Goal: Task Accomplishment & Management: Check status

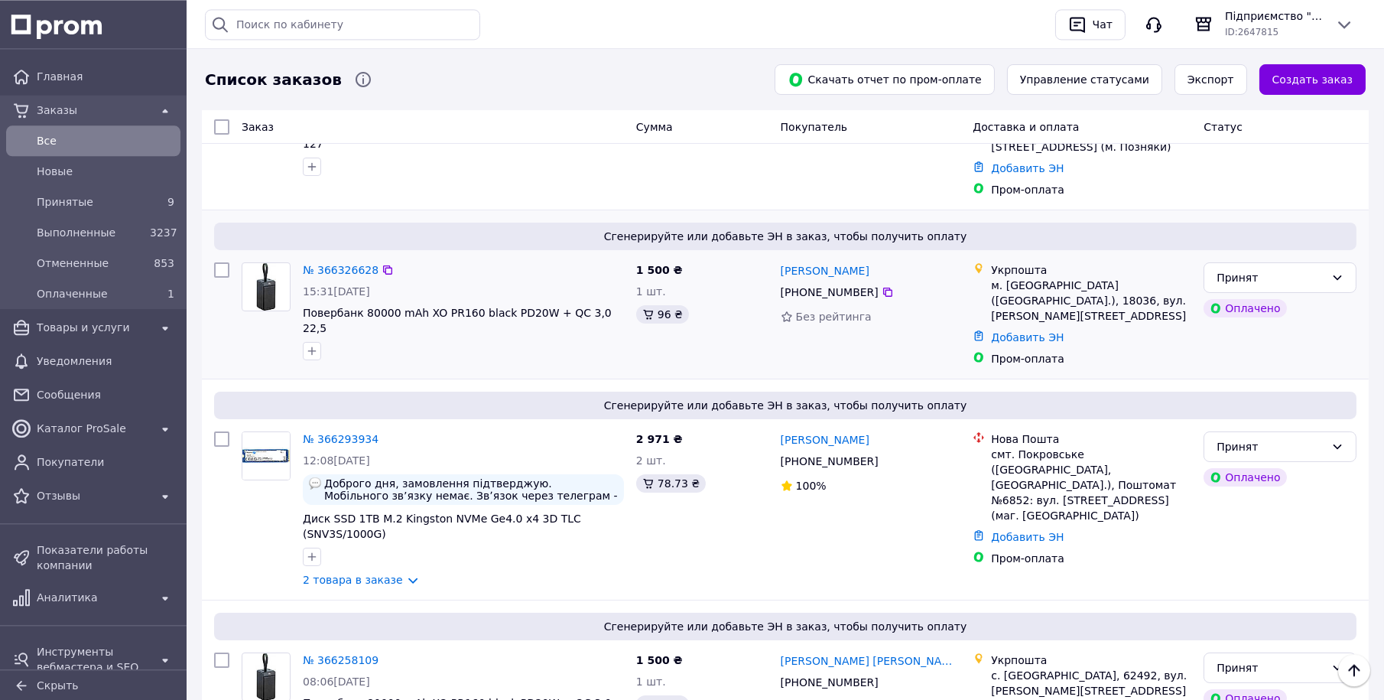
scroll to position [475, 0]
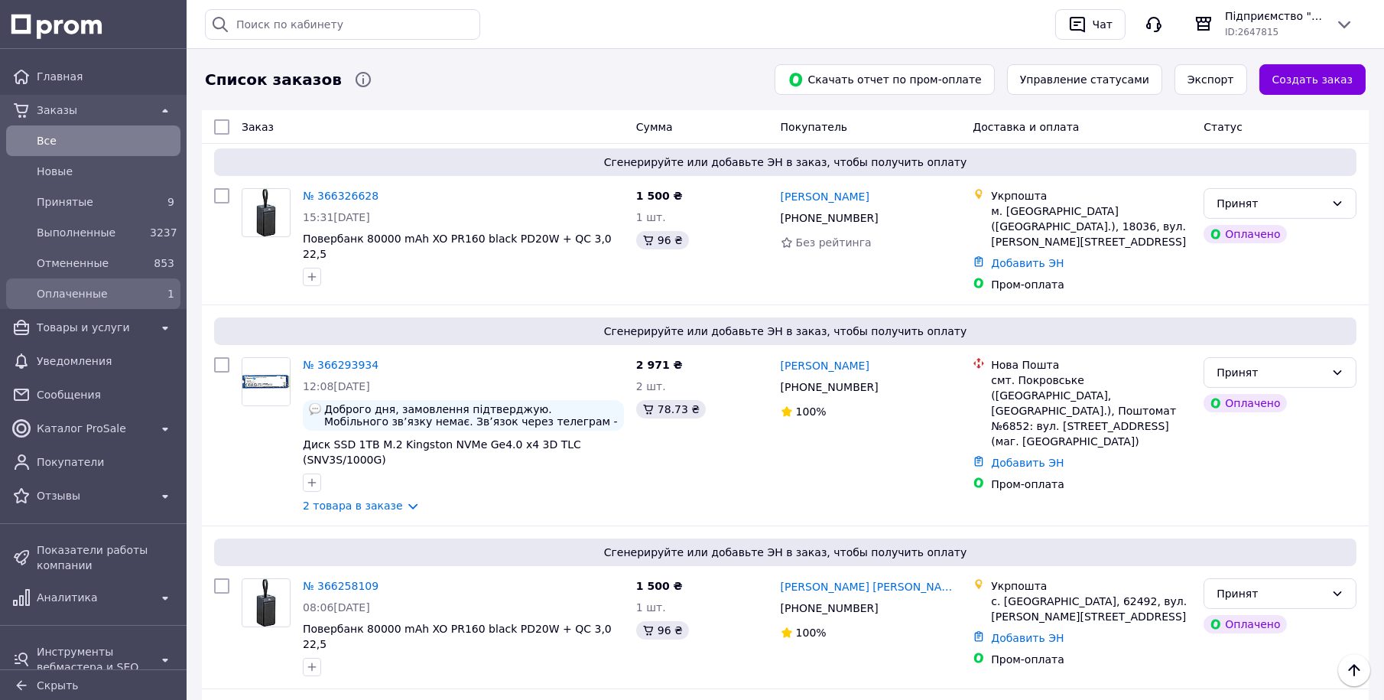
click at [73, 294] on span "Оплаченные" at bounding box center [90, 293] width 107 height 15
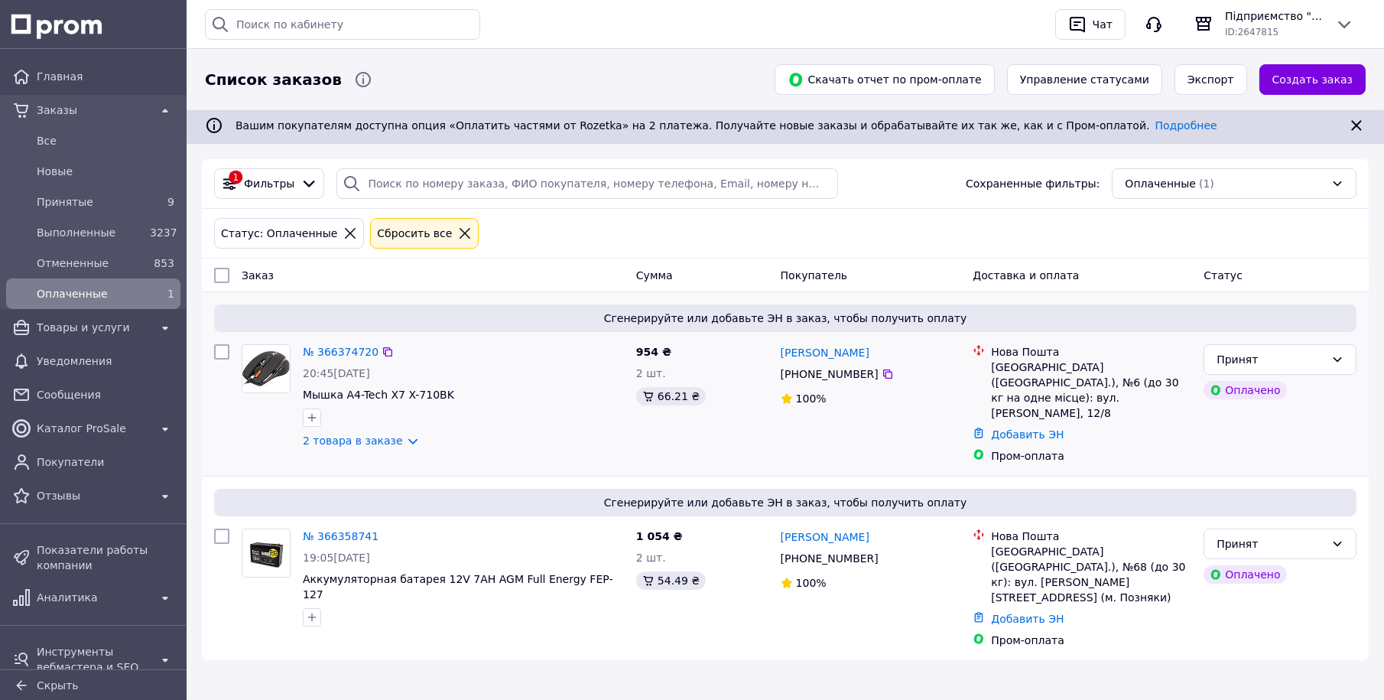
scroll to position [31, 0]
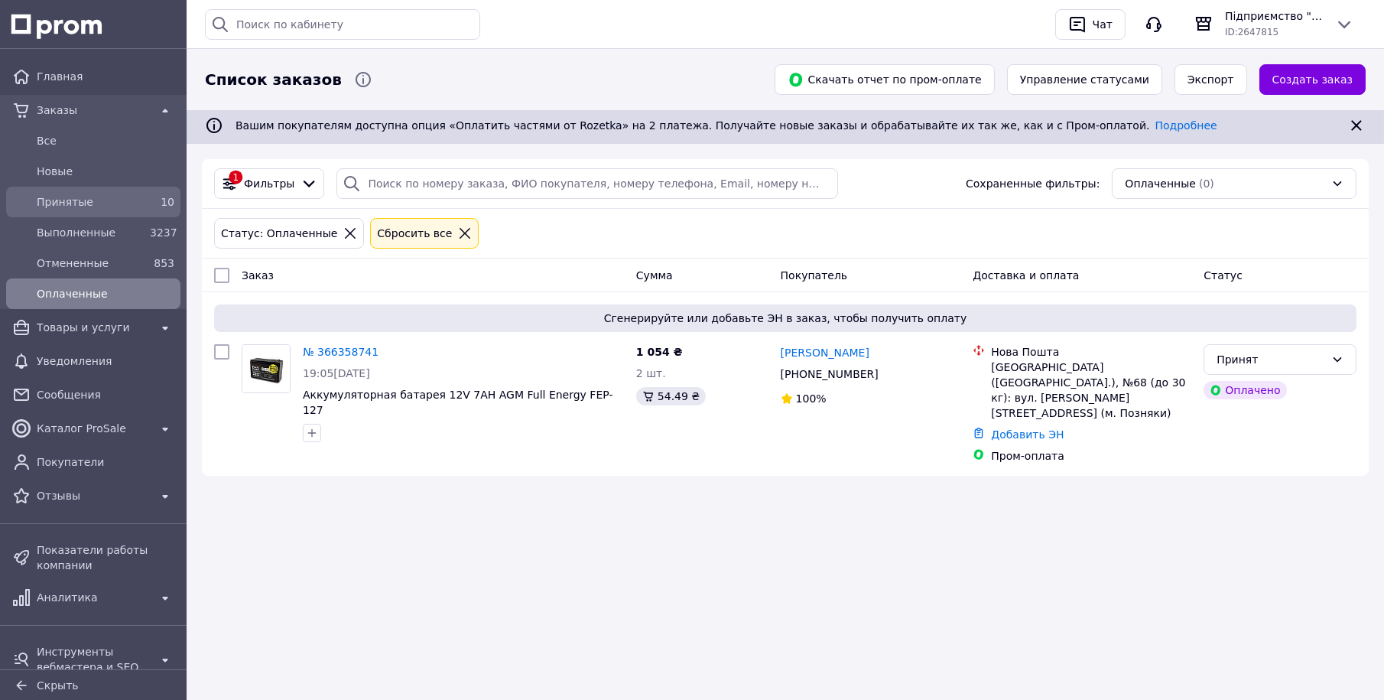
click at [99, 205] on span "Принятые" at bounding box center [90, 201] width 107 height 15
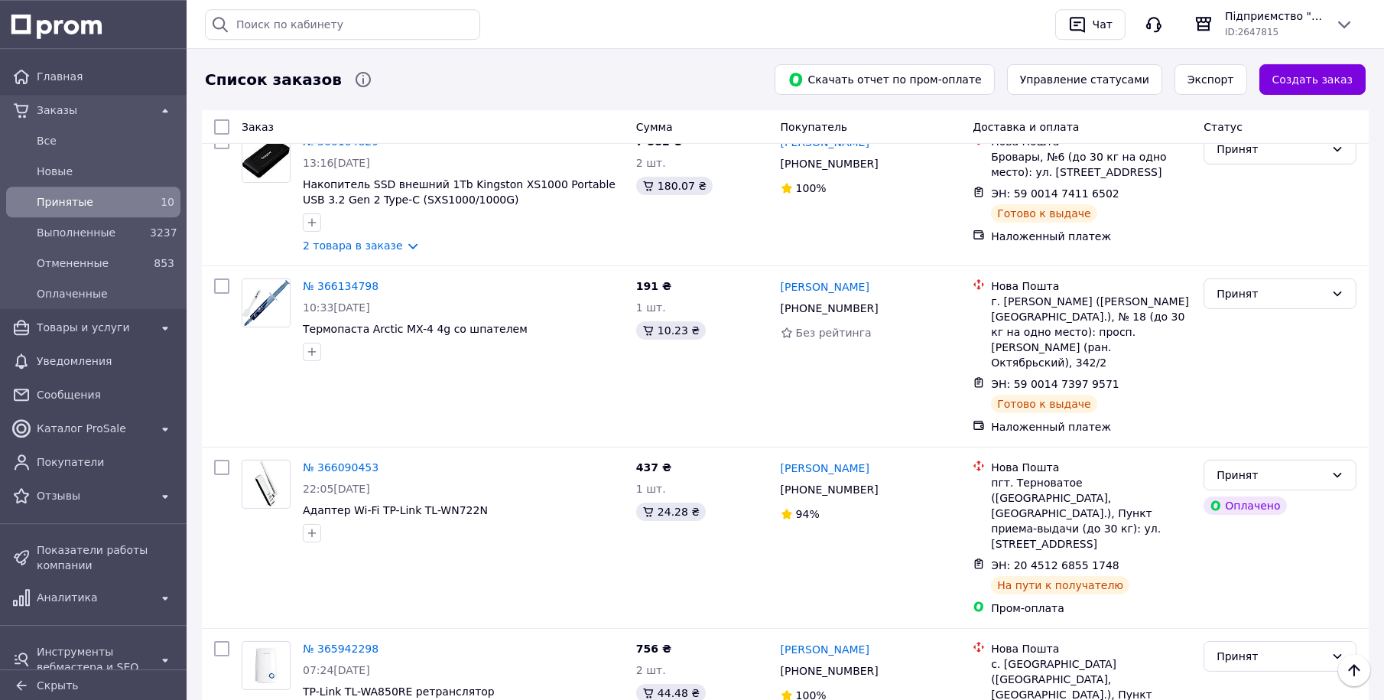
scroll to position [893, 0]
